Goal: Information Seeking & Learning: Learn about a topic

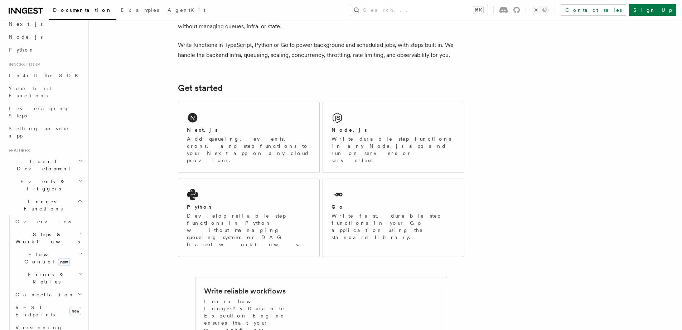
scroll to position [73, 0]
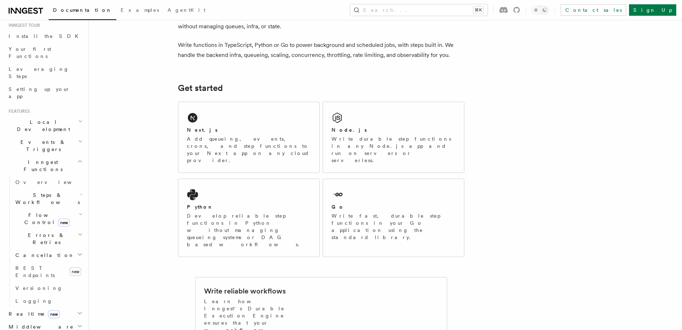
click at [80, 191] on icon "button" at bounding box center [81, 194] width 3 height 6
click at [64, 209] on link "Overview" at bounding box center [51, 215] width 65 height 13
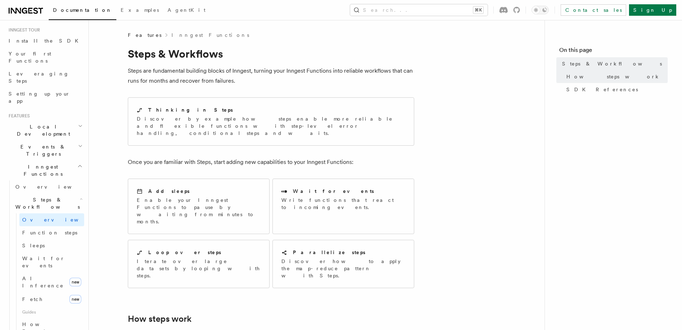
scroll to position [63, 0]
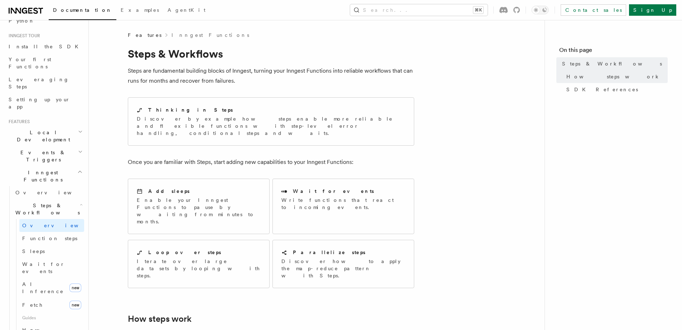
click at [51, 146] on h2 "Events & Triggers" at bounding box center [45, 156] width 78 height 20
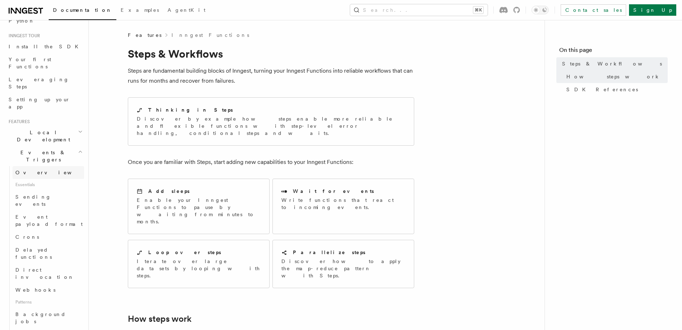
click at [47, 166] on link "Overview" at bounding box center [49, 172] width 72 height 13
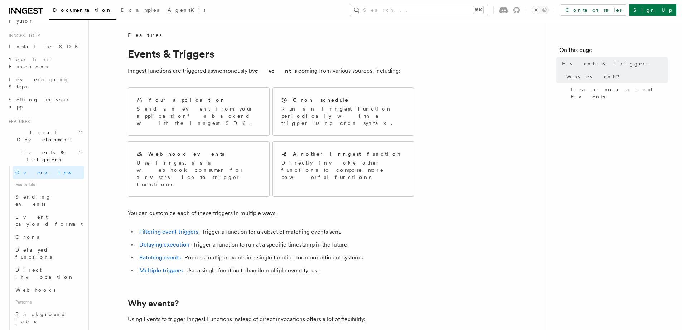
click at [67, 179] on span "Essentials" at bounding box center [49, 184] width 72 height 11
click at [33, 194] on span "Sending events" at bounding box center [33, 200] width 36 height 13
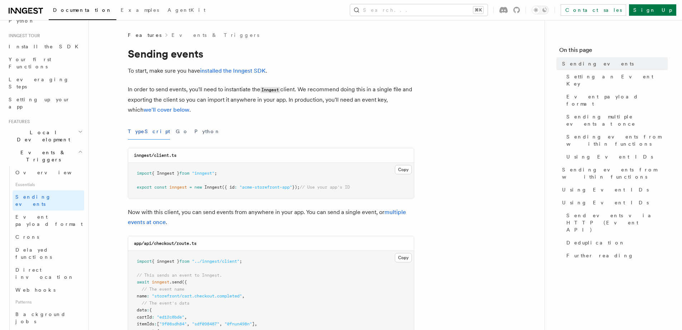
click at [31, 149] on span "Events & Triggers" at bounding box center [42, 156] width 72 height 14
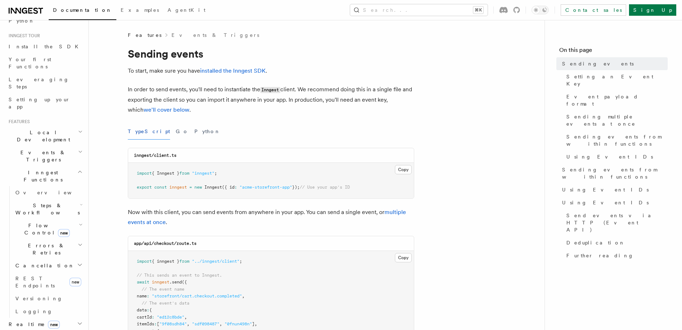
click at [30, 166] on h2 "Inngest Functions" at bounding box center [45, 176] width 78 height 20
click at [30, 149] on span "Events & Triggers" at bounding box center [42, 156] width 72 height 14
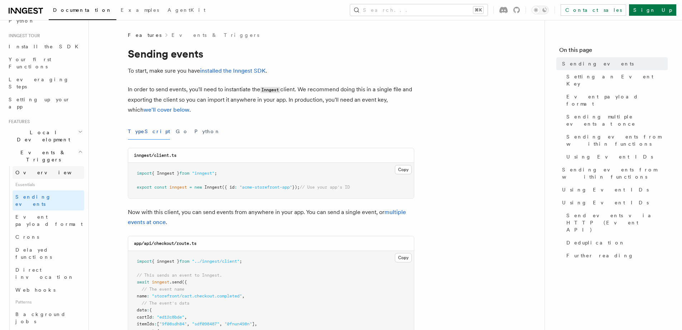
click at [29, 170] on span "Overview" at bounding box center [52, 173] width 74 height 6
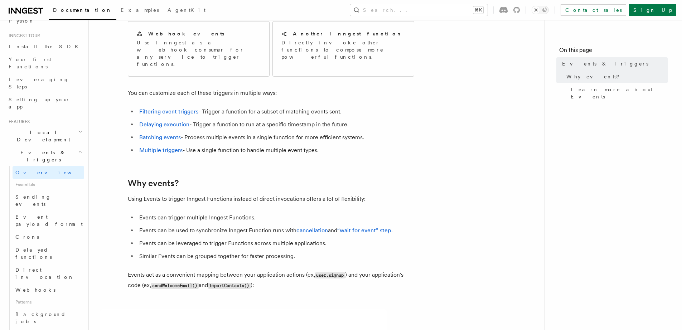
scroll to position [121, 0]
click at [50, 190] on link "Sending events" at bounding box center [49, 200] width 72 height 20
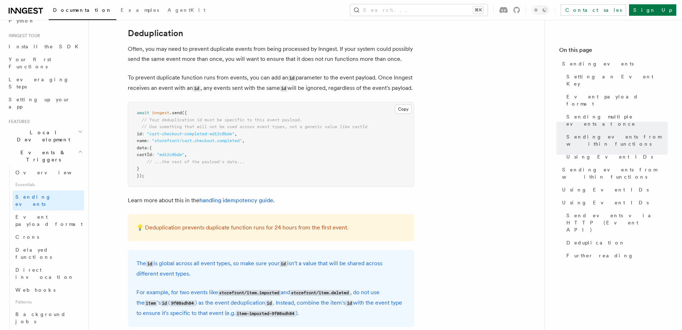
scroll to position [1819, 0]
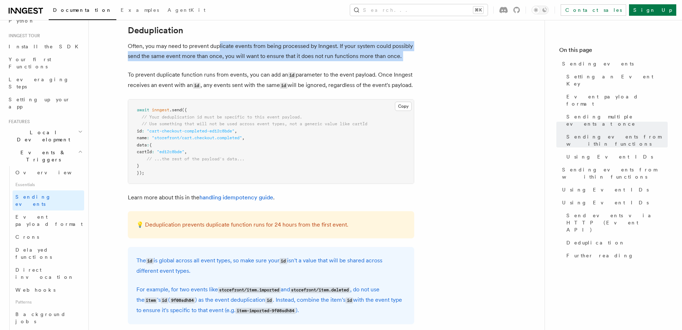
drag, startPoint x: 234, startPoint y: 44, endPoint x: 313, endPoint y: 60, distance: 80.8
drag, startPoint x: 175, startPoint y: 73, endPoint x: 186, endPoint y: 87, distance: 17.7
click at [186, 87] on p "To prevent duplicate function runs from events, you can add an id parameter to …" at bounding box center [271, 80] width 286 height 21
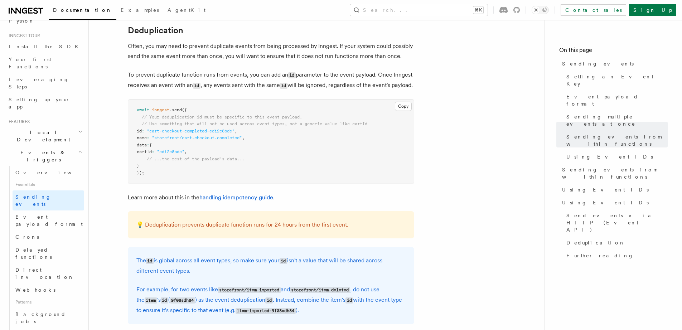
click at [241, 83] on p "To prevent duplicate function runs from events, you can add an id parameter to …" at bounding box center [271, 80] width 286 height 21
drag, startPoint x: 288, startPoint y: 69, endPoint x: 315, endPoint y: 90, distance: 34.4
click at [315, 90] on p "To prevent duplicate function runs from events, you can add an id parameter to …" at bounding box center [271, 80] width 286 height 21
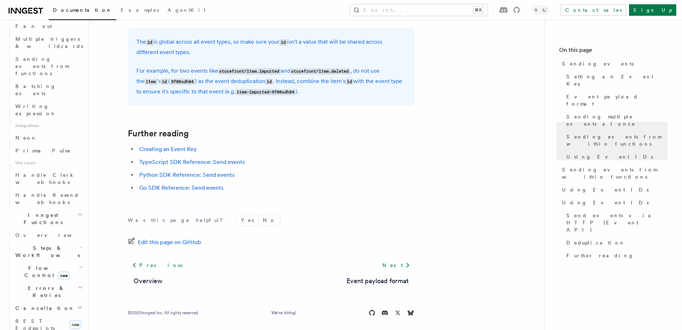
scroll to position [414, 0]
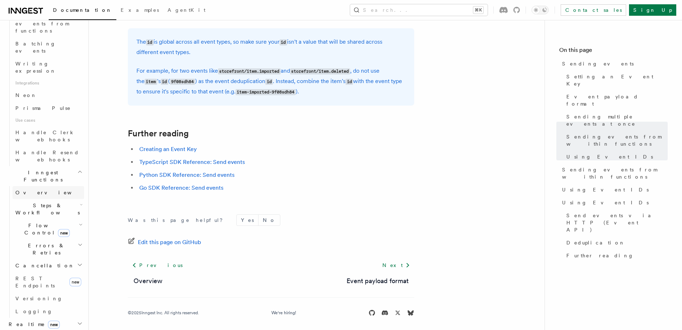
click at [49, 186] on link "Overview" at bounding box center [49, 192] width 72 height 13
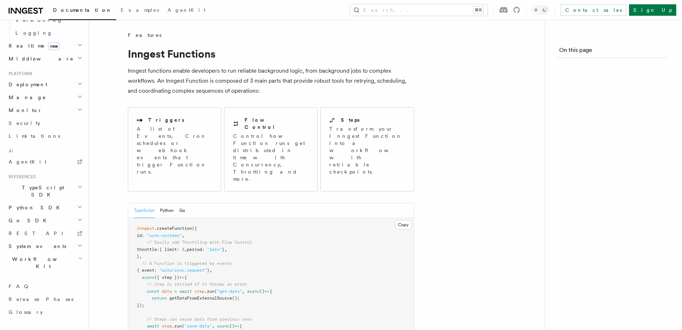
scroll to position [257, 0]
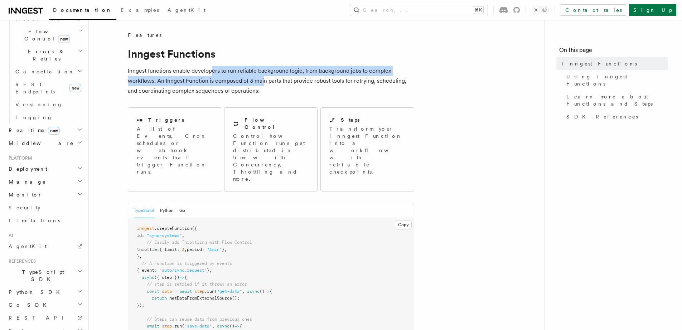
drag, startPoint x: 245, startPoint y: 74, endPoint x: 265, endPoint y: 86, distance: 23.1
click at [263, 86] on p "Inngest functions enable developers to run reliable background logic, from back…" at bounding box center [271, 81] width 286 height 30
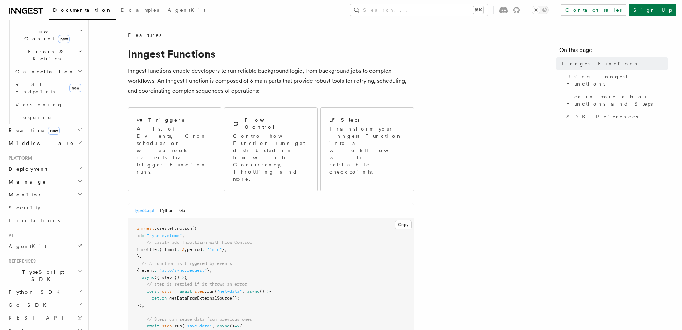
click at [290, 90] on p "Inngest functions enable developers to run reliable background logic, from back…" at bounding box center [271, 81] width 286 height 30
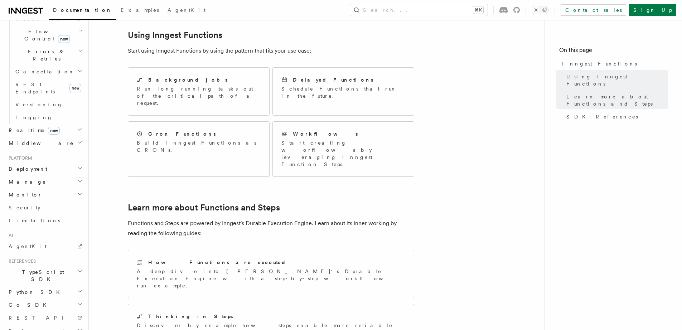
scroll to position [363, 0]
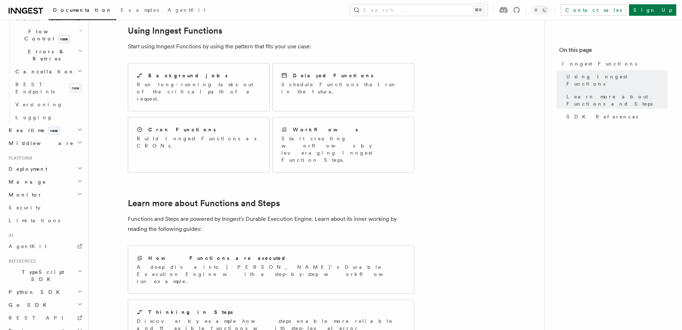
drag, startPoint x: 428, startPoint y: 253, endPoint x: 442, endPoint y: 252, distance: 14.0
click at [434, 252] on article "Features Inngest Functions Inngest functions enable developers to run reliable …" at bounding box center [316, 120] width 433 height 902
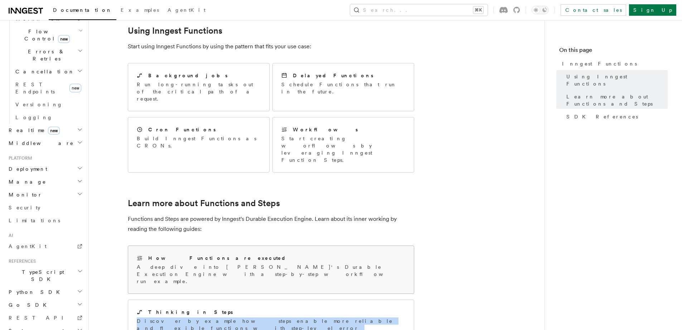
click at [313, 254] on div "How Functions are executed" at bounding box center [271, 258] width 268 height 8
